Goal: Navigation & Orientation: Find specific page/section

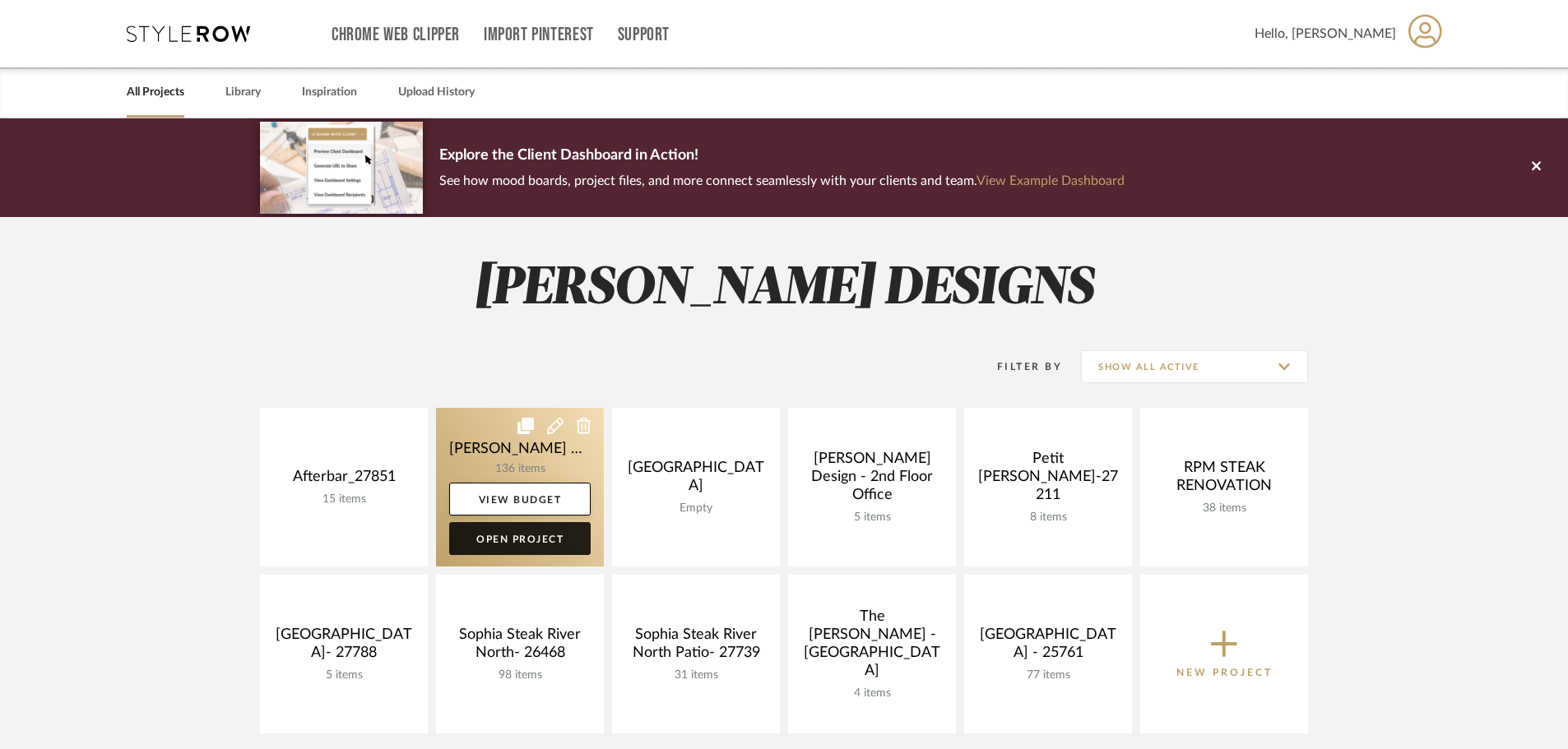
click at [502, 546] on link "Open Project" at bounding box center [520, 539] width 142 height 33
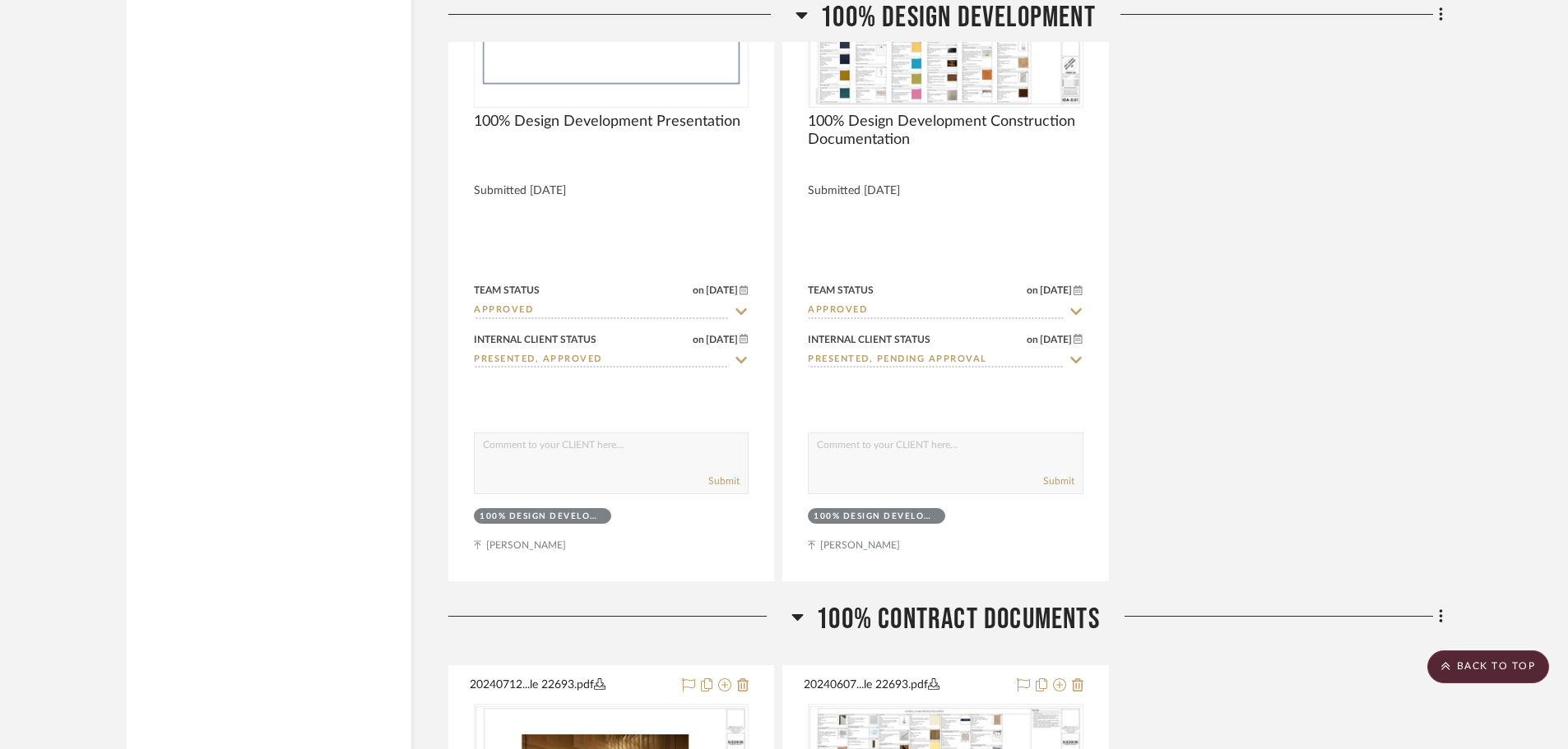
scroll to position [4029, 0]
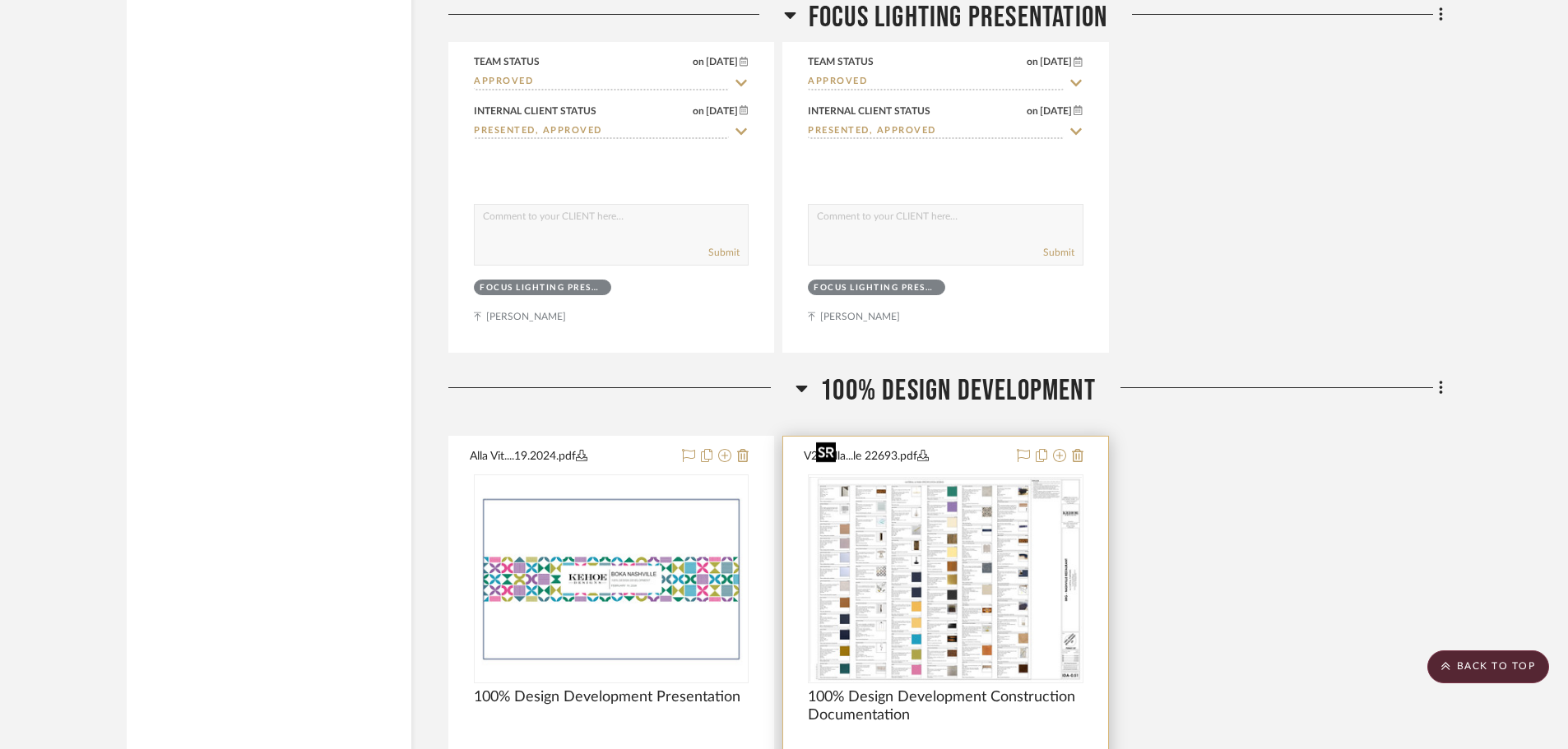
click at [936, 481] on img "0" at bounding box center [945, 579] width 272 height 204
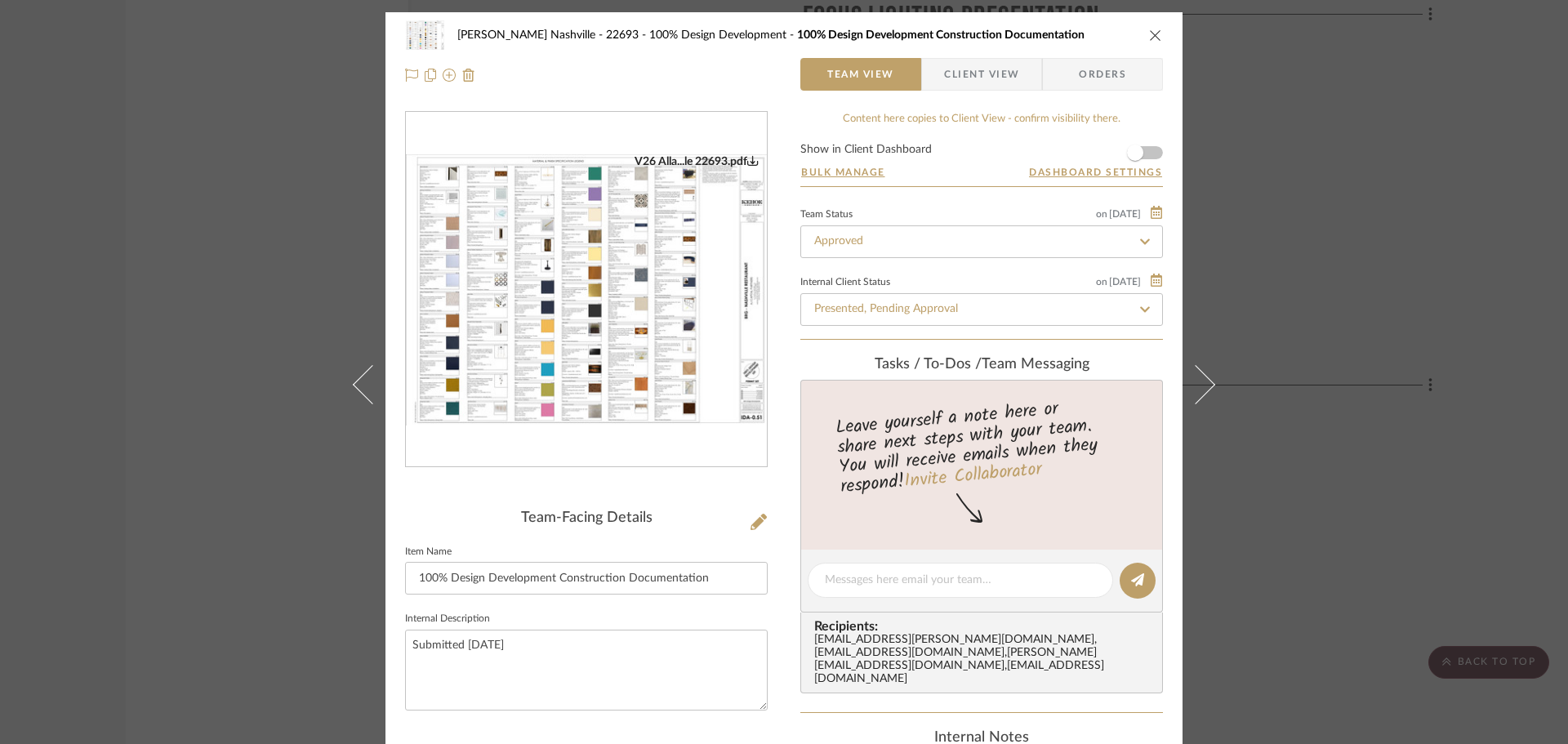
click at [582, 298] on img "0" at bounding box center [586, 289] width 361 height 271
drag, startPoint x: 138, startPoint y: 53, endPoint x: 171, endPoint y: 65, distance: 35.1
click at [138, 53] on div "[PERSON_NAME] Nashville - 22693 100% Design Development 100% Design Development…" at bounding box center [784, 372] width 1568 height 744
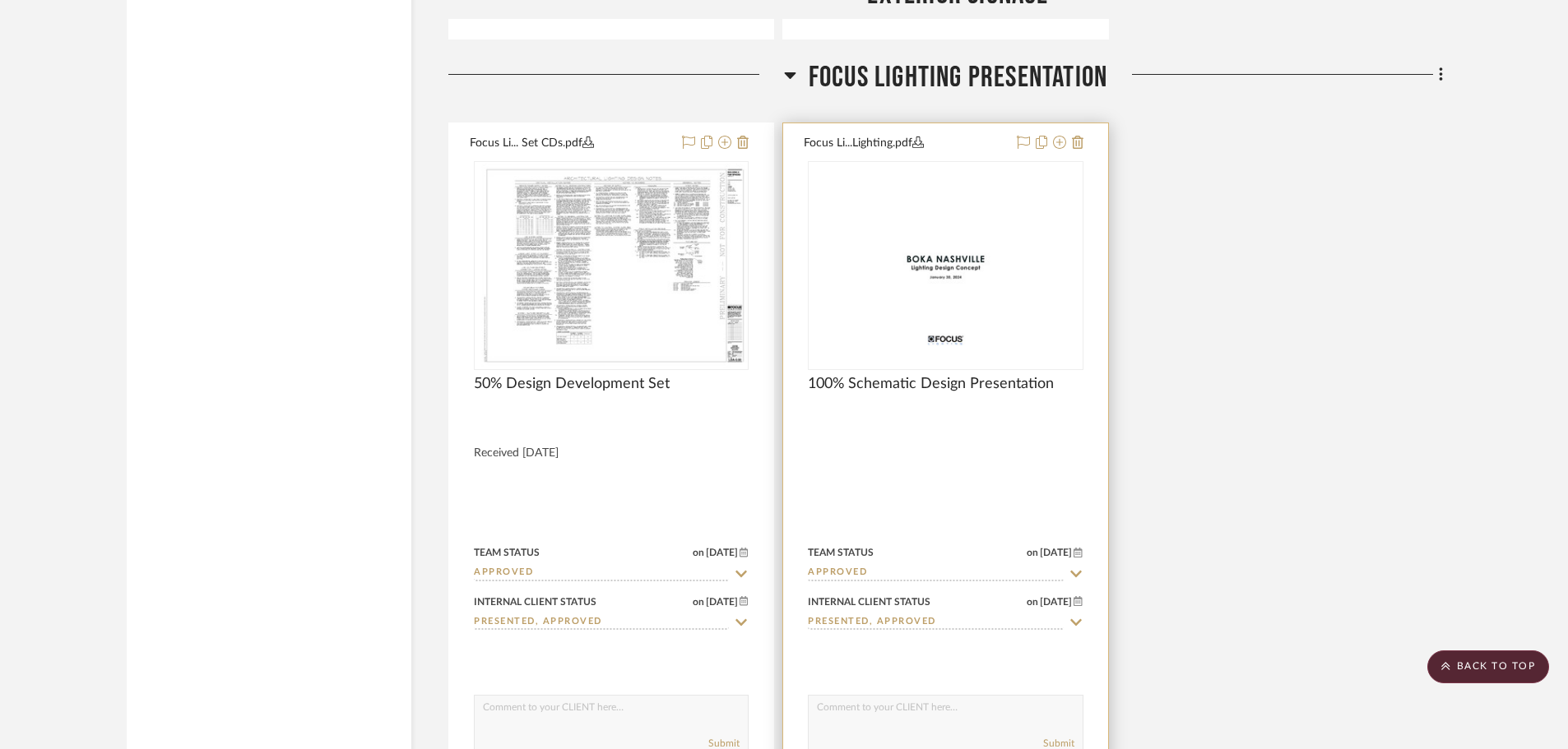
scroll to position [3536, 0]
click at [920, 202] on img "0" at bounding box center [945, 269] width 272 height 175
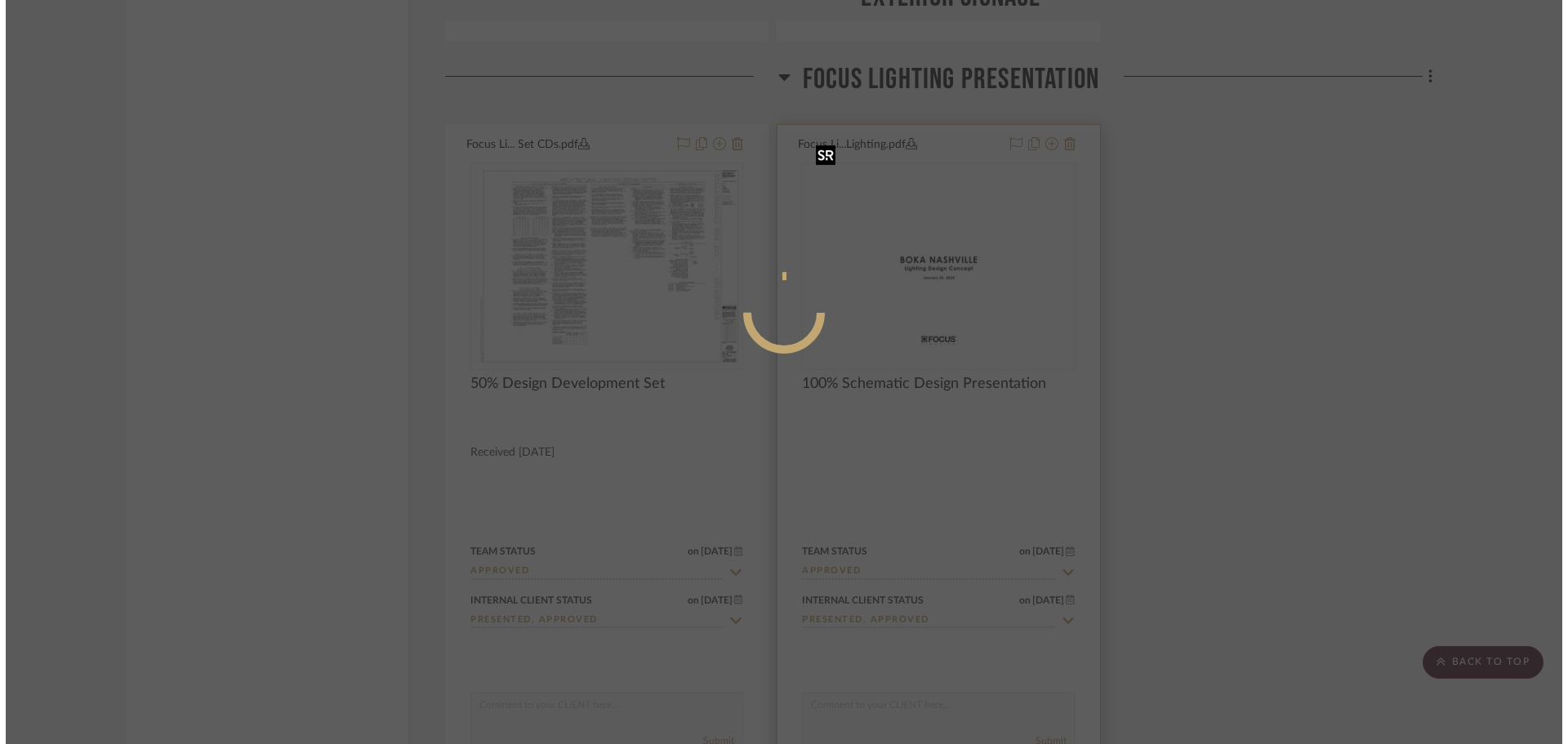
scroll to position [0, 0]
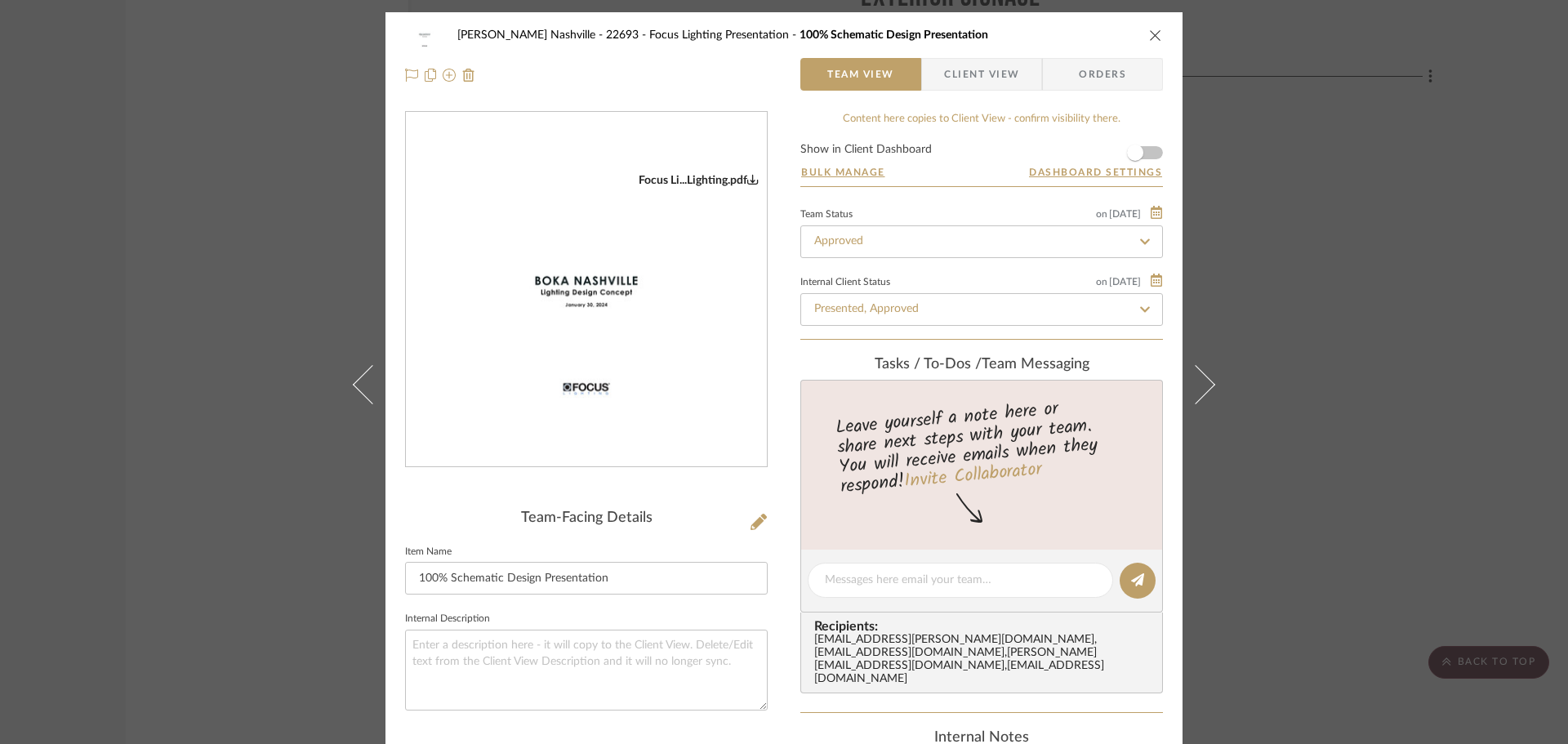
click at [593, 197] on img "0" at bounding box center [586, 290] width 361 height 234
